Goal: Navigation & Orientation: Understand site structure

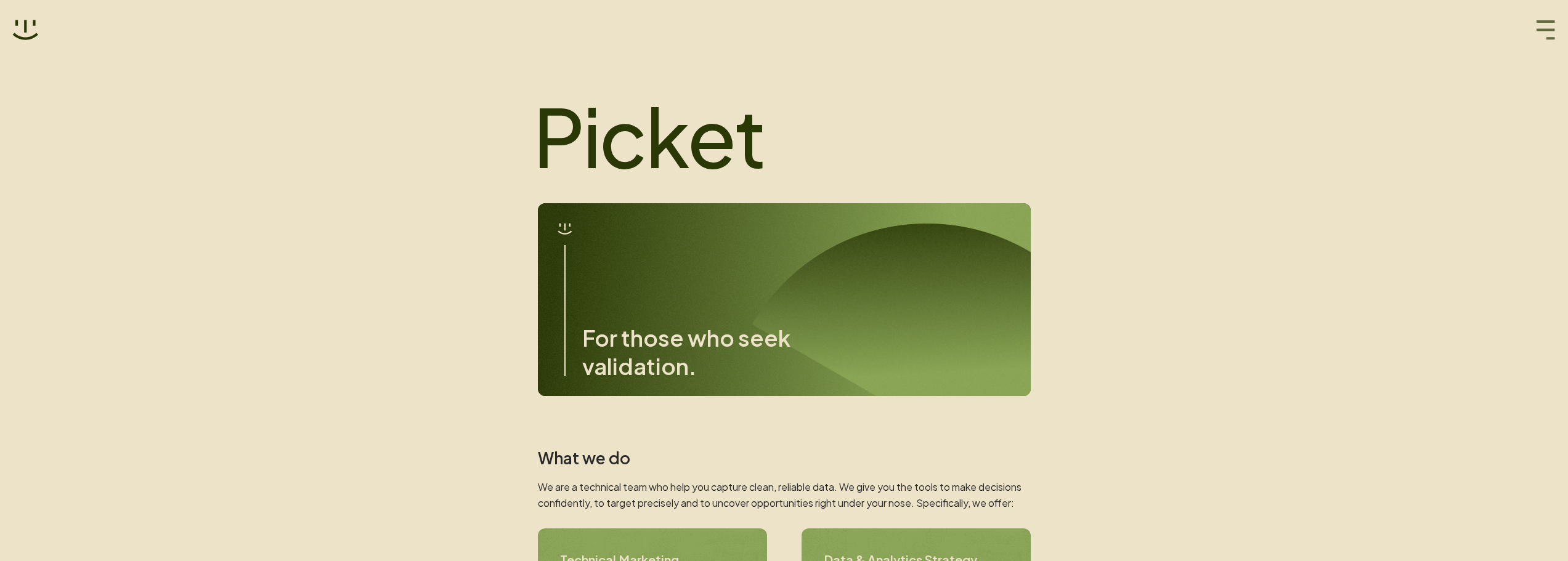
click at [1543, 31] on icon "button" at bounding box center [1545, 29] width 18 height 19
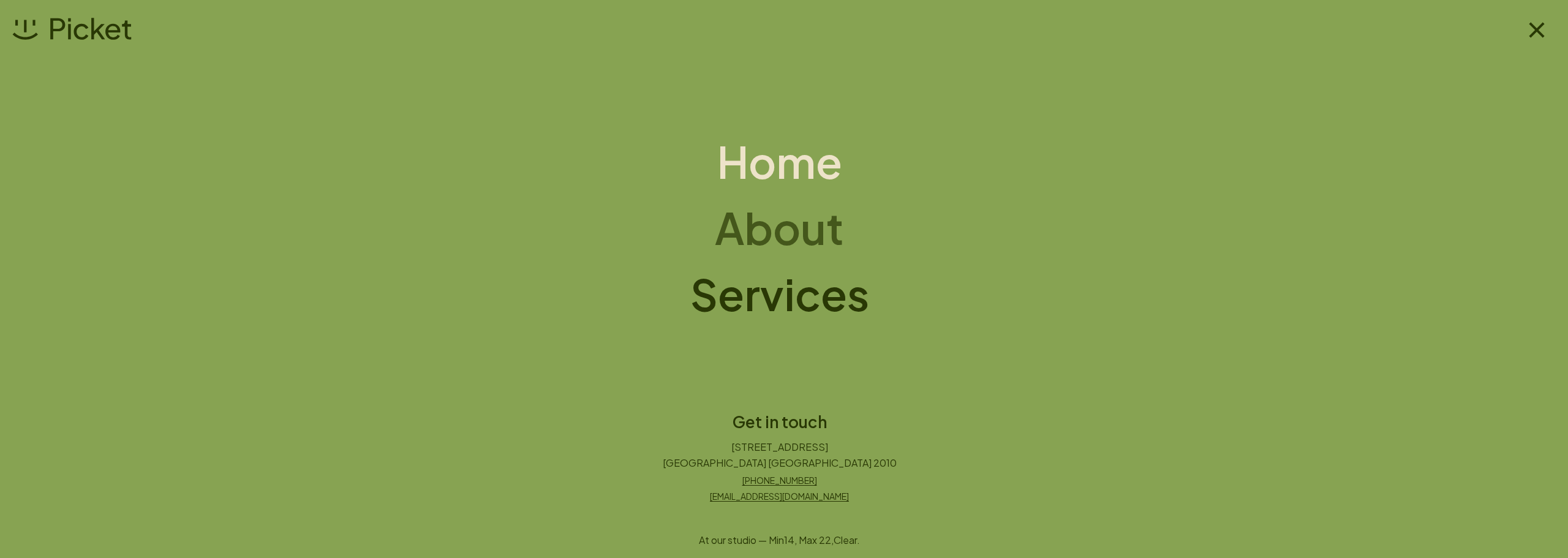
click at [775, 234] on h1 "About" at bounding box center [779, 228] width 129 height 49
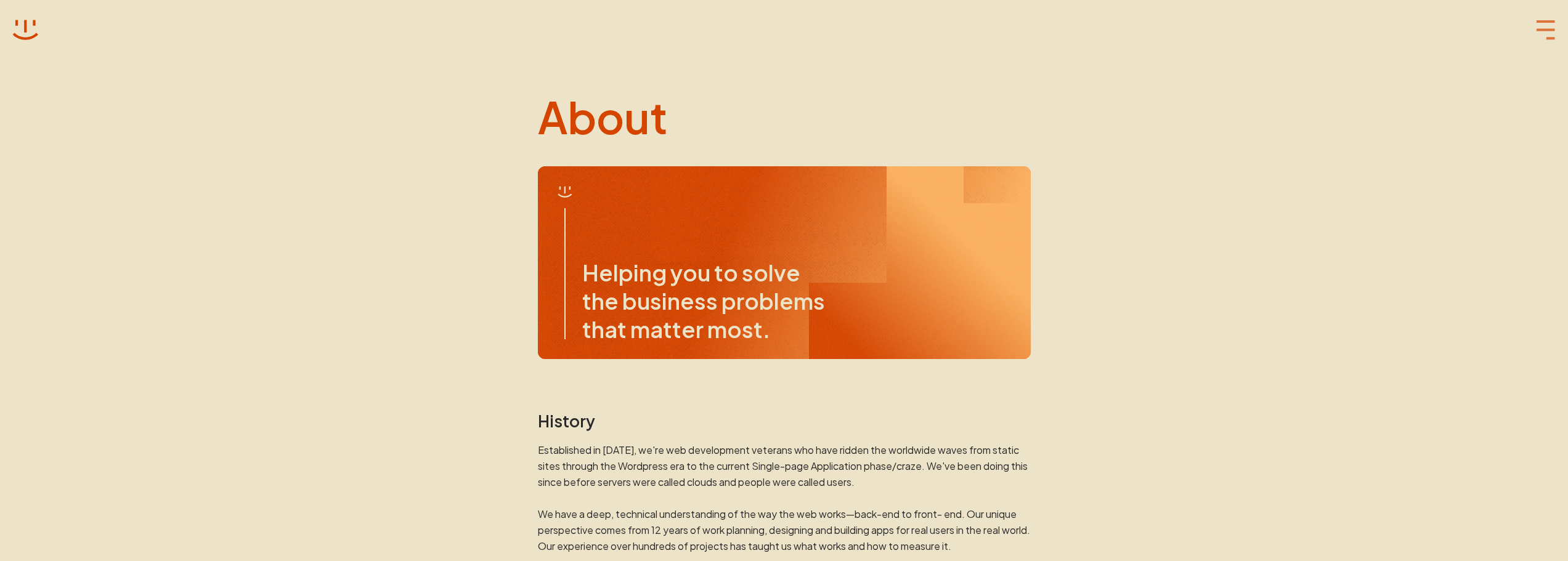
click at [1548, 31] on icon "button" at bounding box center [1545, 29] width 20 height 20
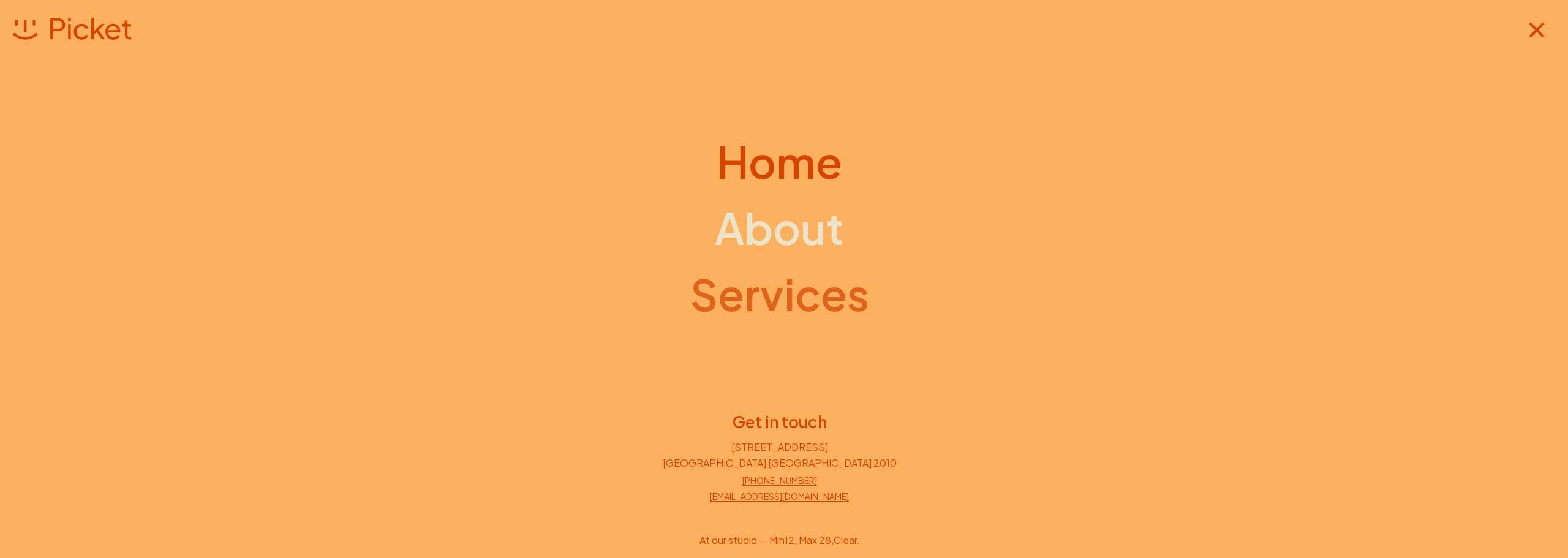
click at [790, 293] on h1 "Services" at bounding box center [779, 294] width 178 height 49
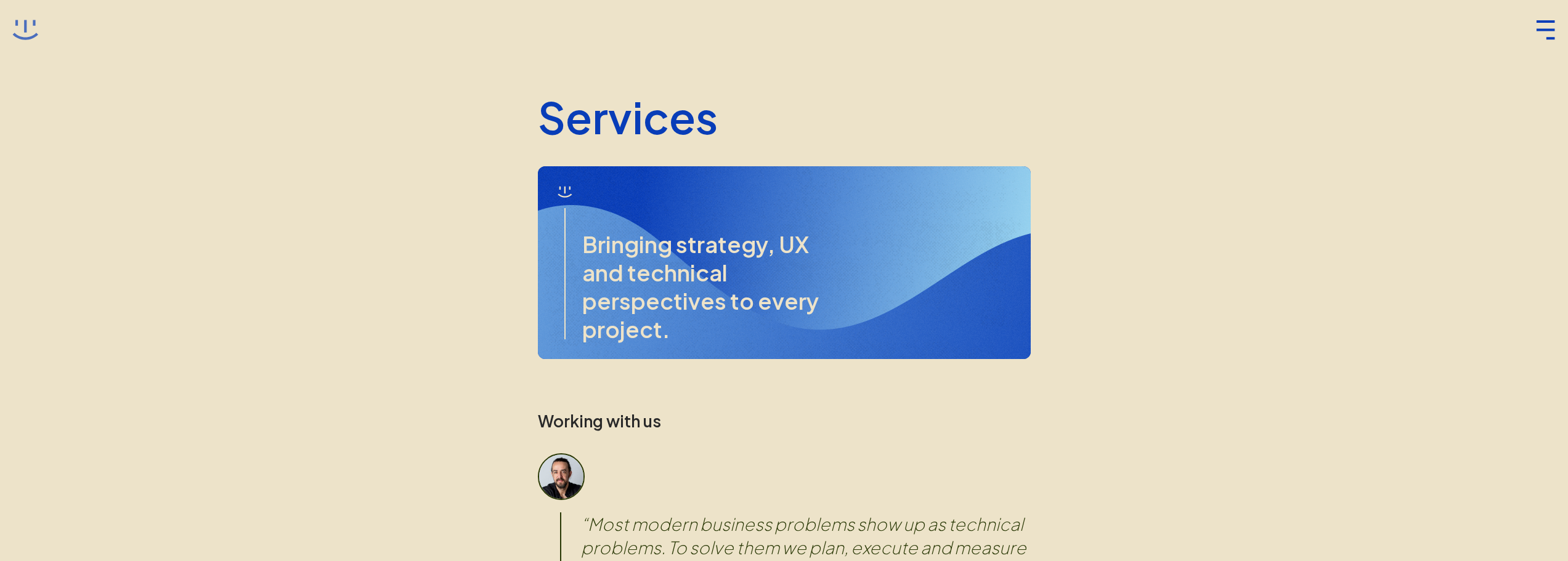
click at [23, 23] on icon at bounding box center [25, 30] width 26 height 26
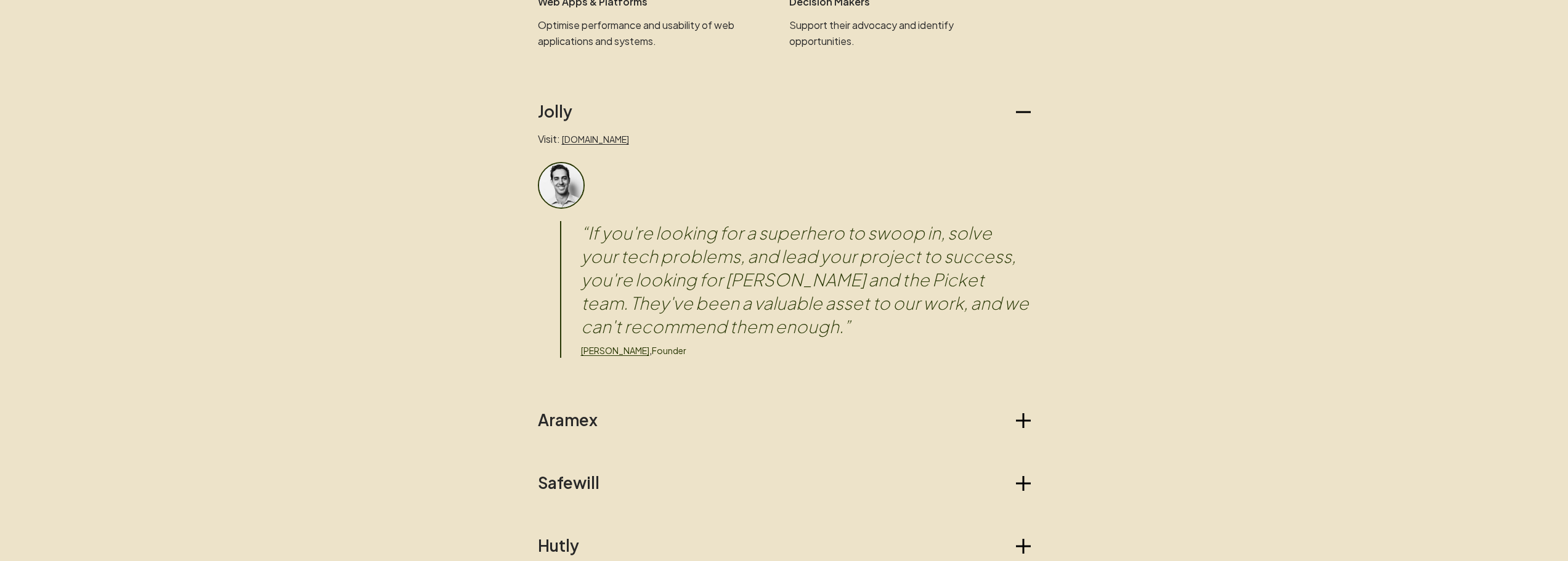
scroll to position [986, 0]
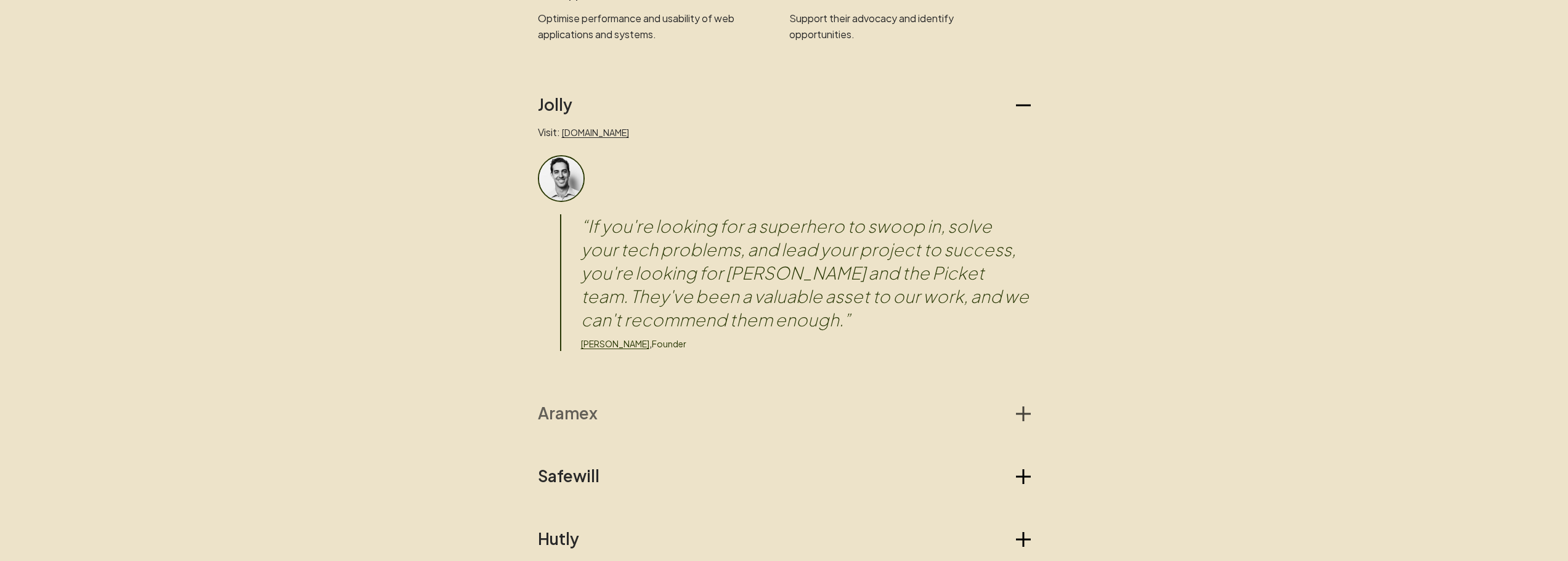
click at [1023, 412] on icon "button" at bounding box center [1023, 414] width 2 height 15
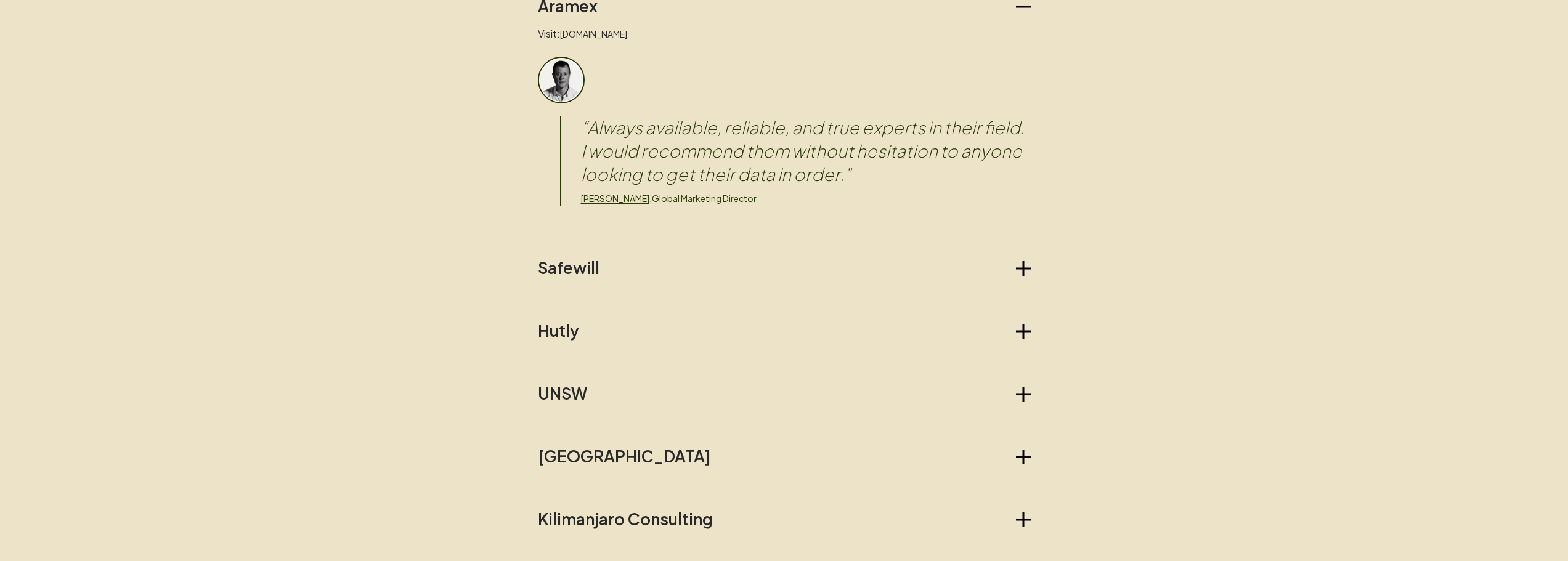
scroll to position [1396, 0]
click at [1024, 395] on icon "button" at bounding box center [1023, 390] width 2 height 15
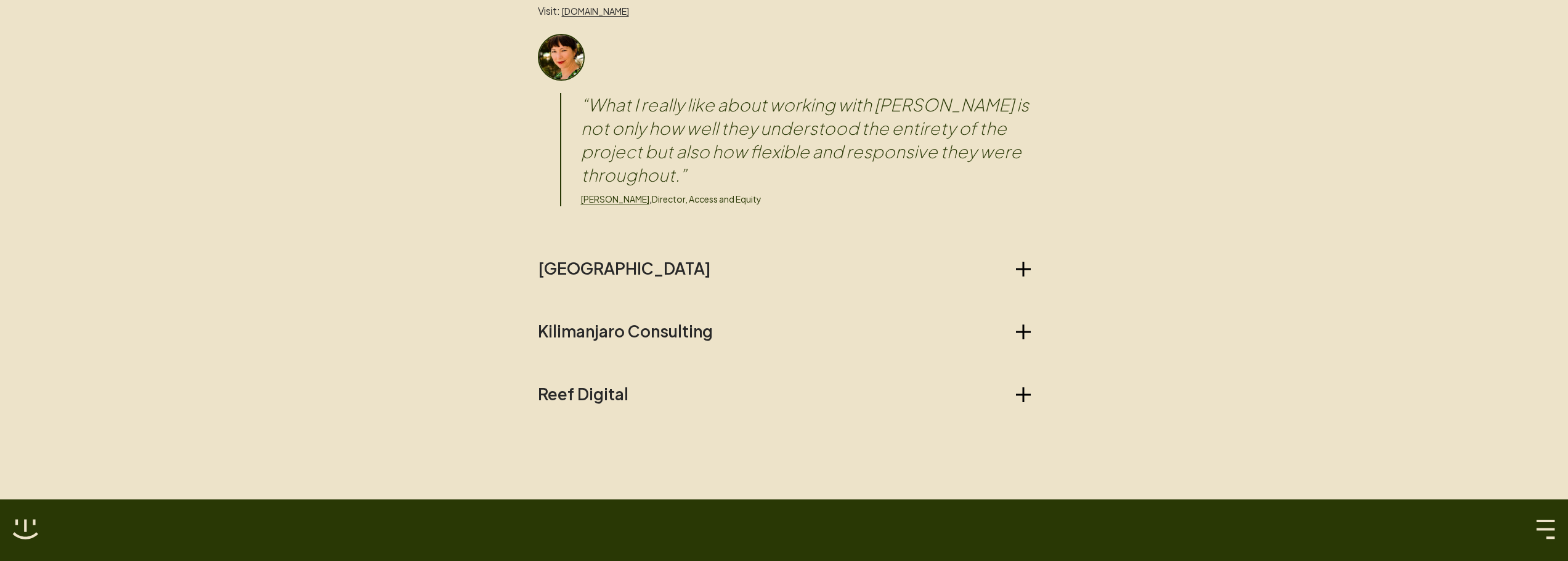
scroll to position [1807, 0]
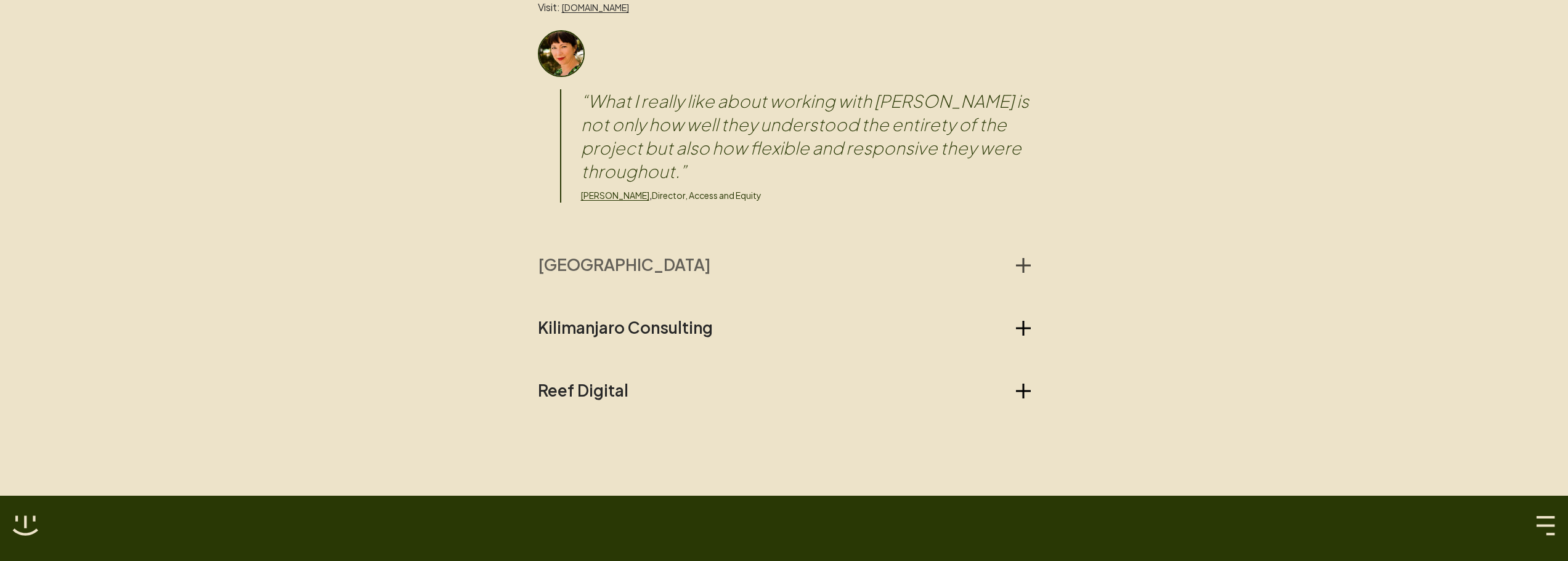
click at [1022, 258] on icon "button" at bounding box center [1022, 265] width 15 height 15
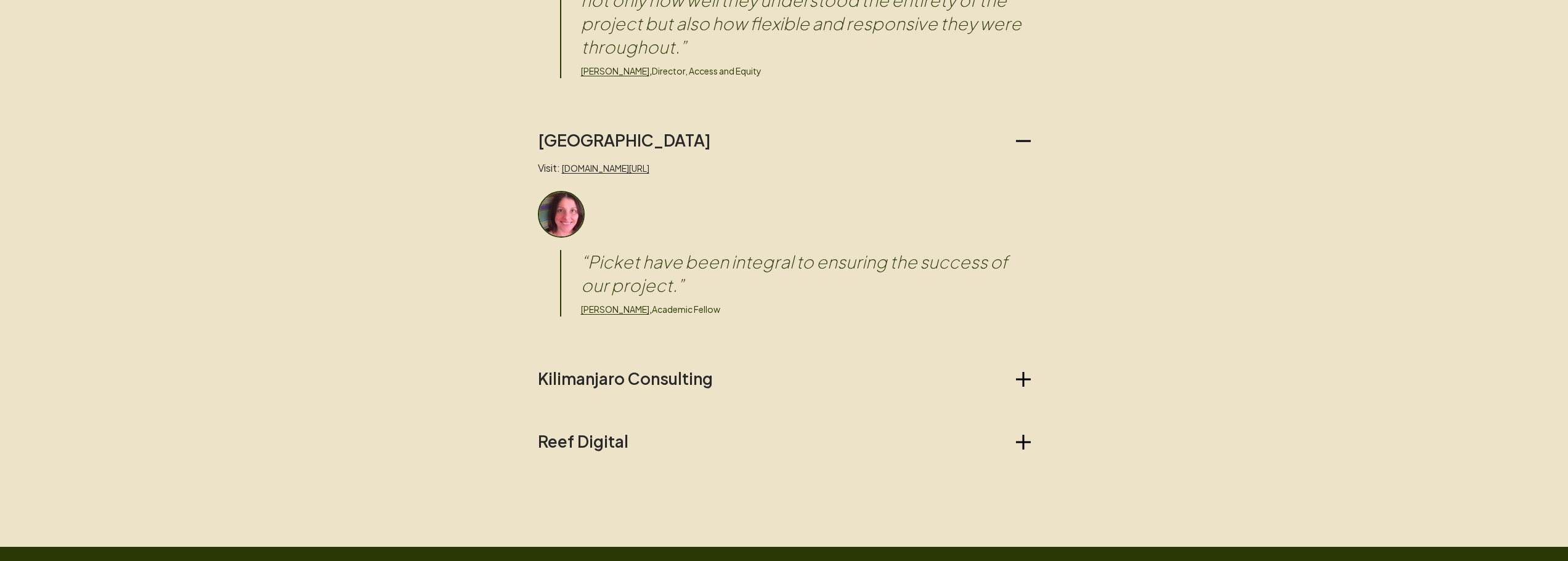
scroll to position [1971, 0]
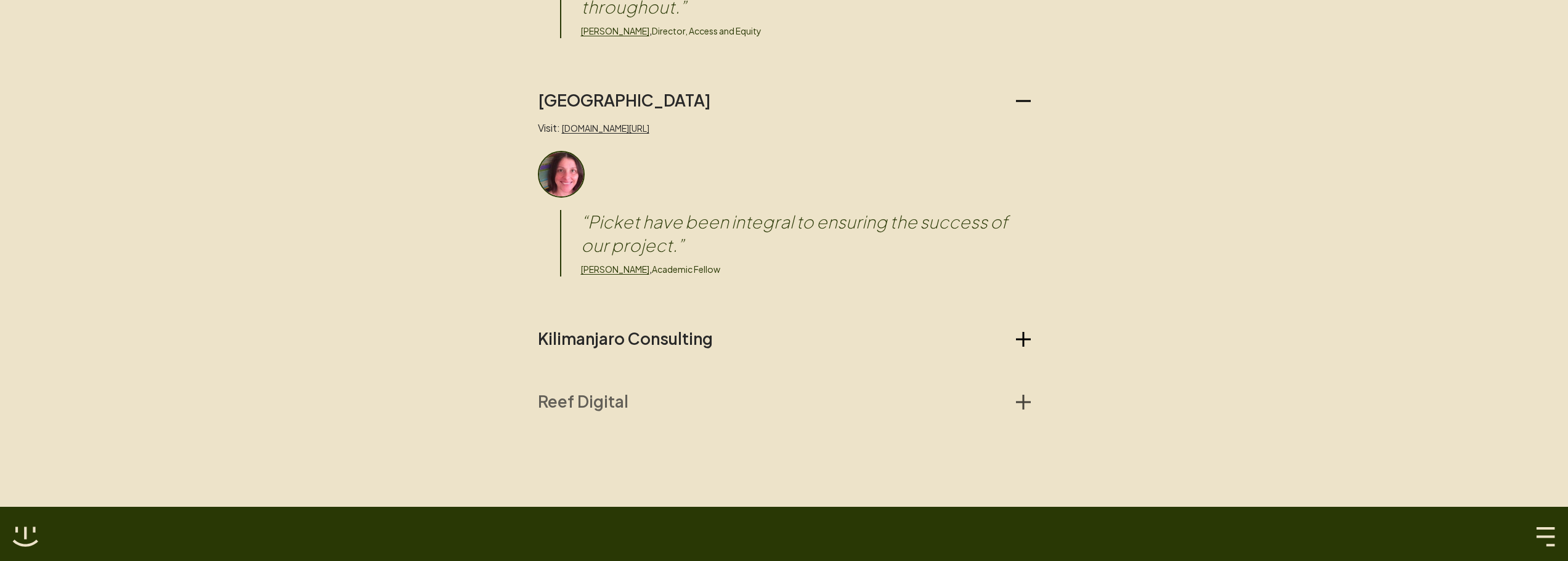
click at [1024, 401] on icon "button" at bounding box center [1022, 402] width 15 height 2
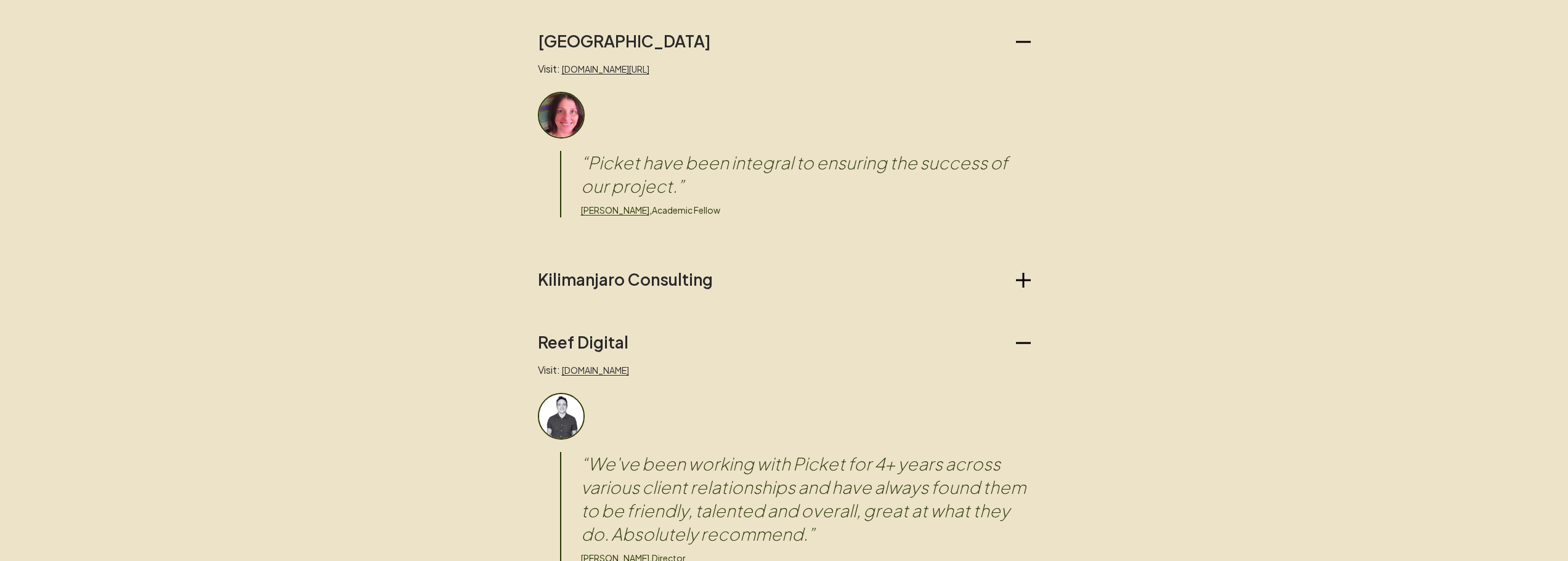
scroll to position [2176, 0]
